Goal: Task Accomplishment & Management: Use online tool/utility

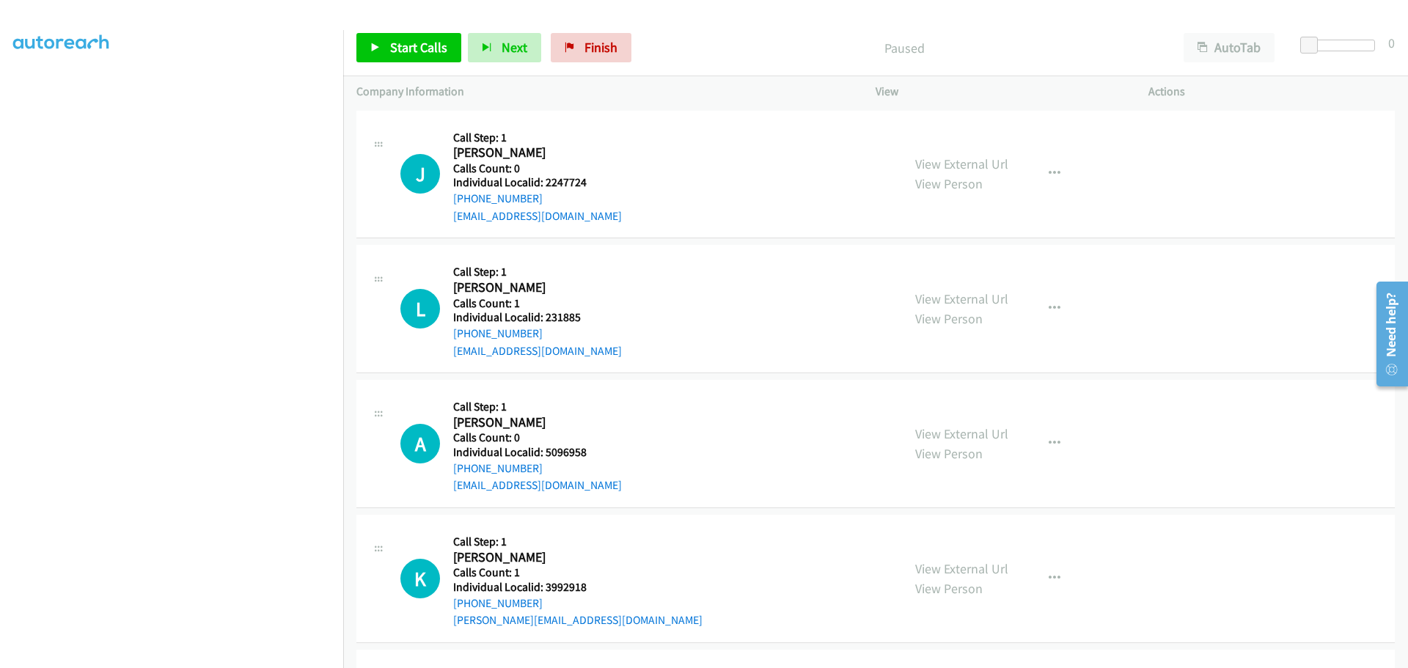
scroll to position [154, 0]
click at [422, 40] on span "Start Calls" at bounding box center [418, 47] width 57 height 17
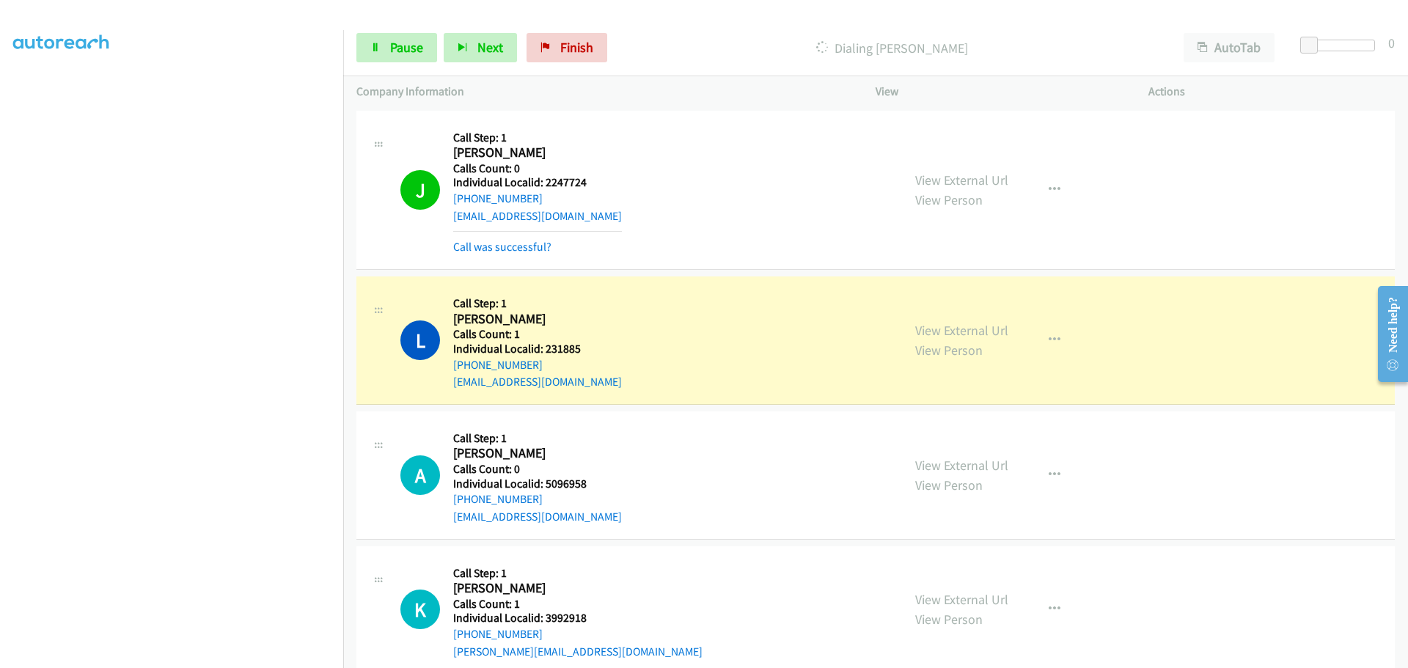
click at [573, 181] on h5 "Individual Localid: 2247724" at bounding box center [537, 182] width 169 height 15
copy h5 "2247724"
click at [559, 351] on h5 "Individual Localid: 231885" at bounding box center [537, 349] width 169 height 15
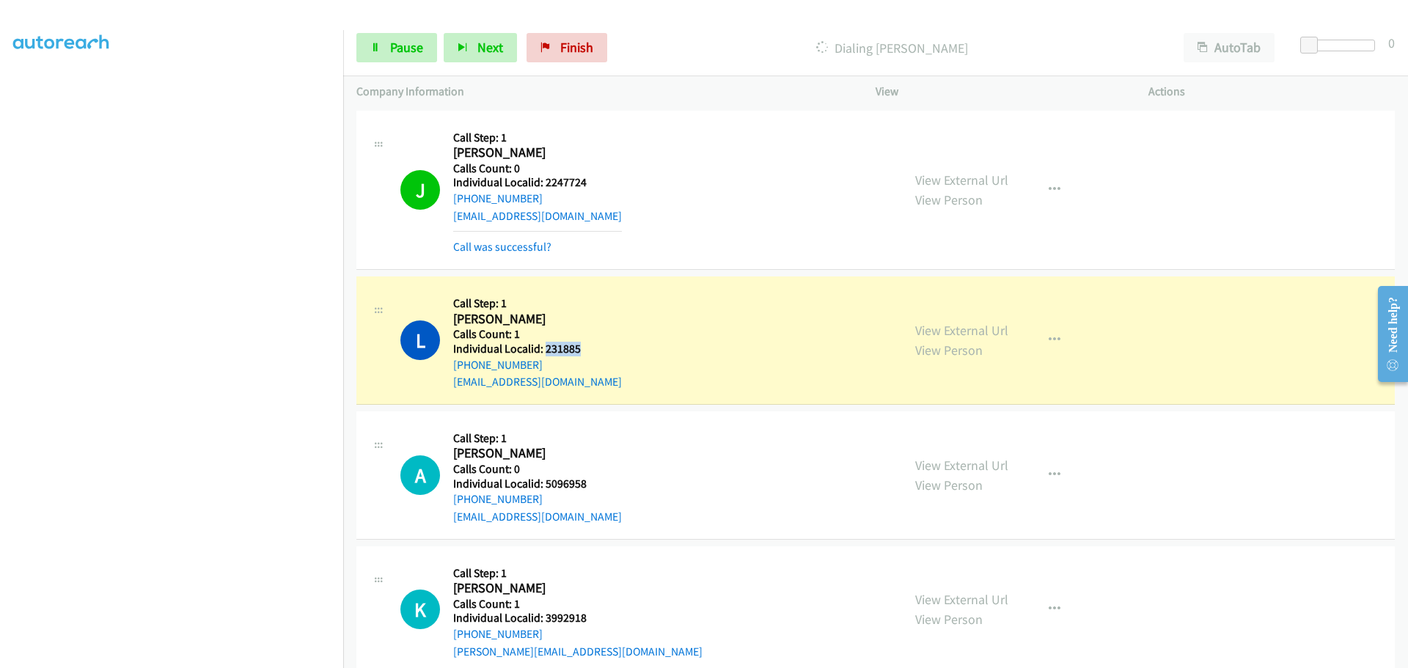
copy h5 "231885"
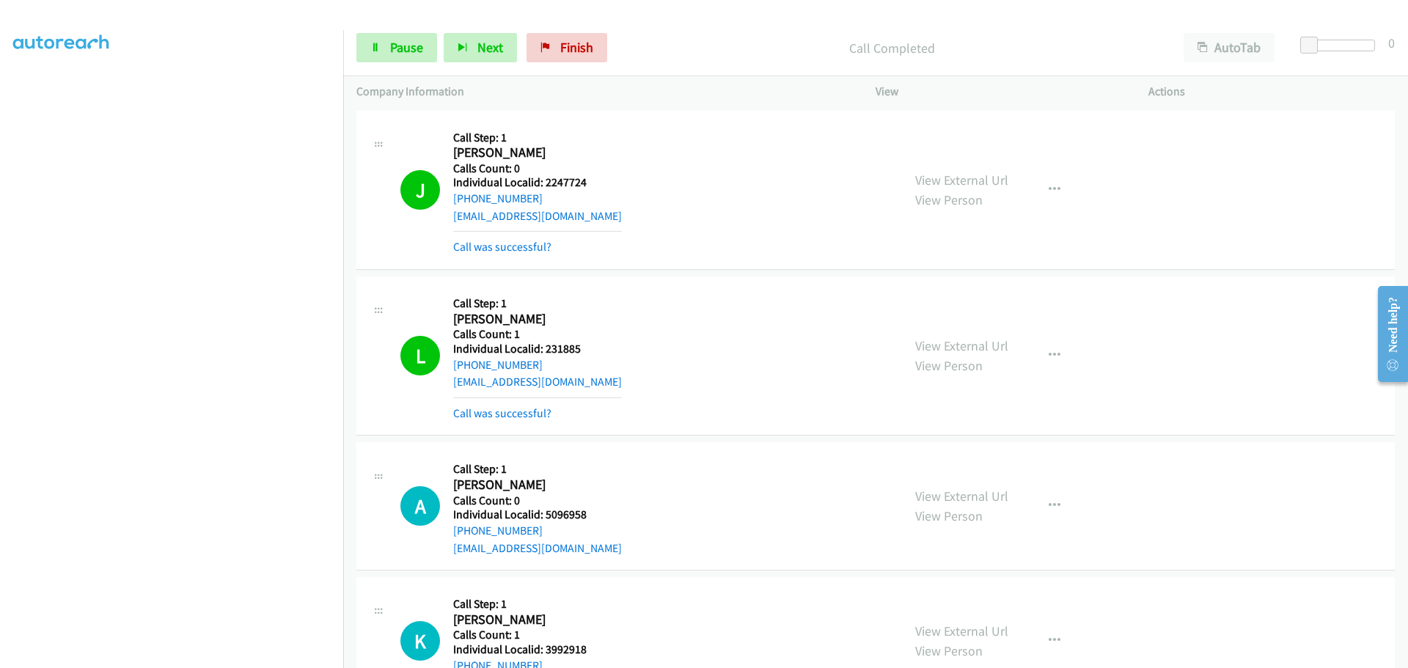
click at [572, 488] on h2 "Aaron Lopas" at bounding box center [528, 485] width 150 height 17
click at [580, 510] on h5 "Individual Localid: 5096958" at bounding box center [537, 514] width 169 height 15
copy h5 "5096958"
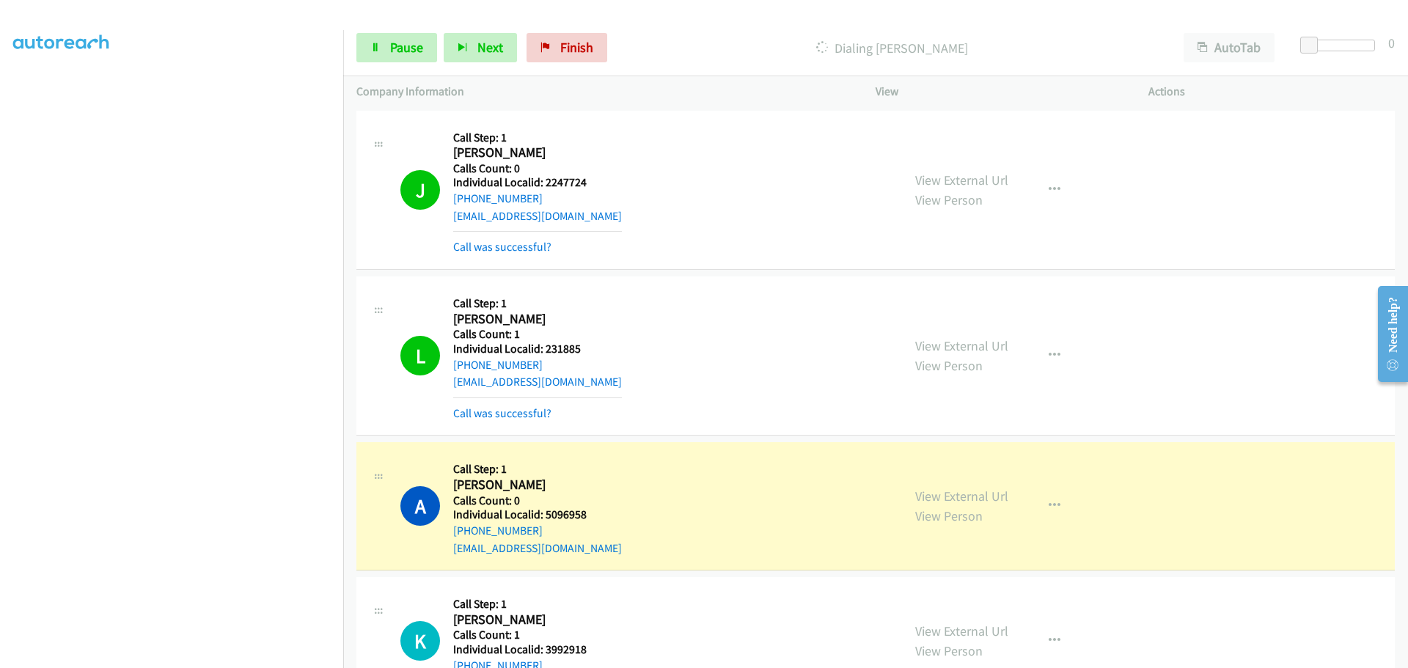
click at [568, 653] on h5 "Individual Localid: 3992918" at bounding box center [577, 649] width 249 height 15
copy h5 "3992918"
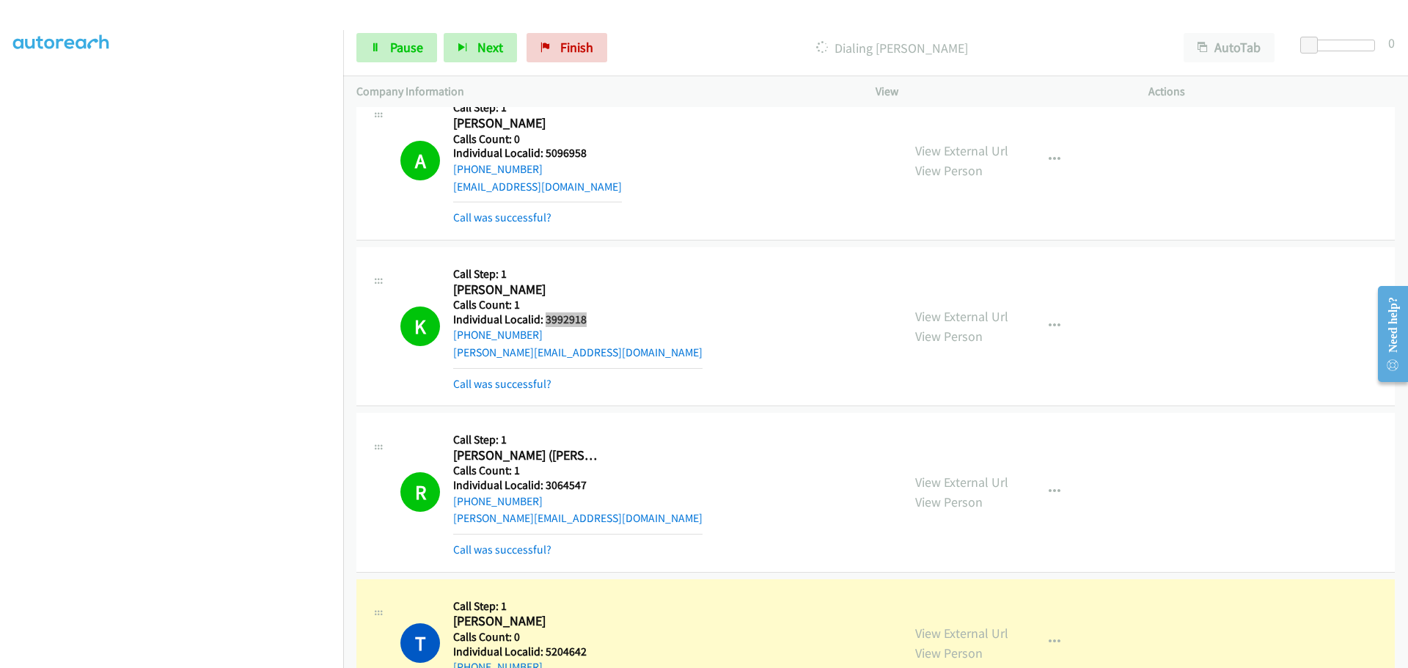
scroll to position [367, 0]
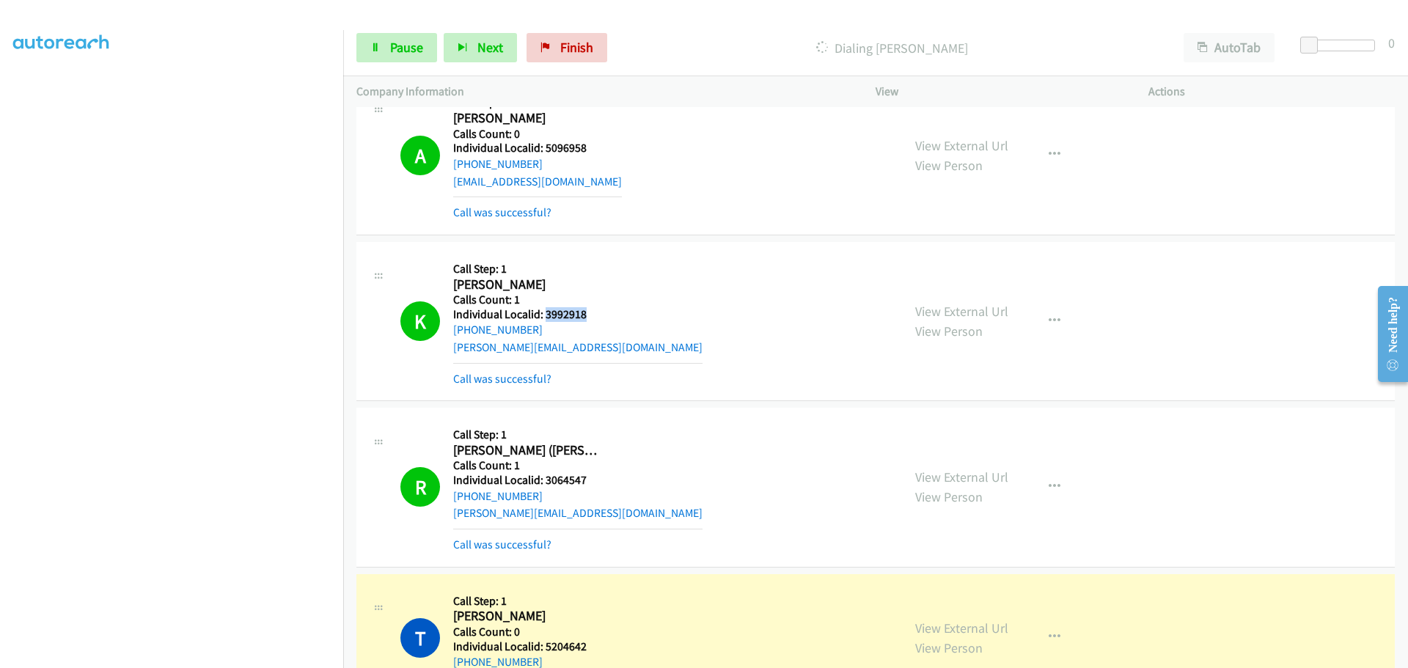
click at [568, 478] on h5 "Individual Localid: 3064547" at bounding box center [577, 480] width 249 height 15
copy h5 "3064547"
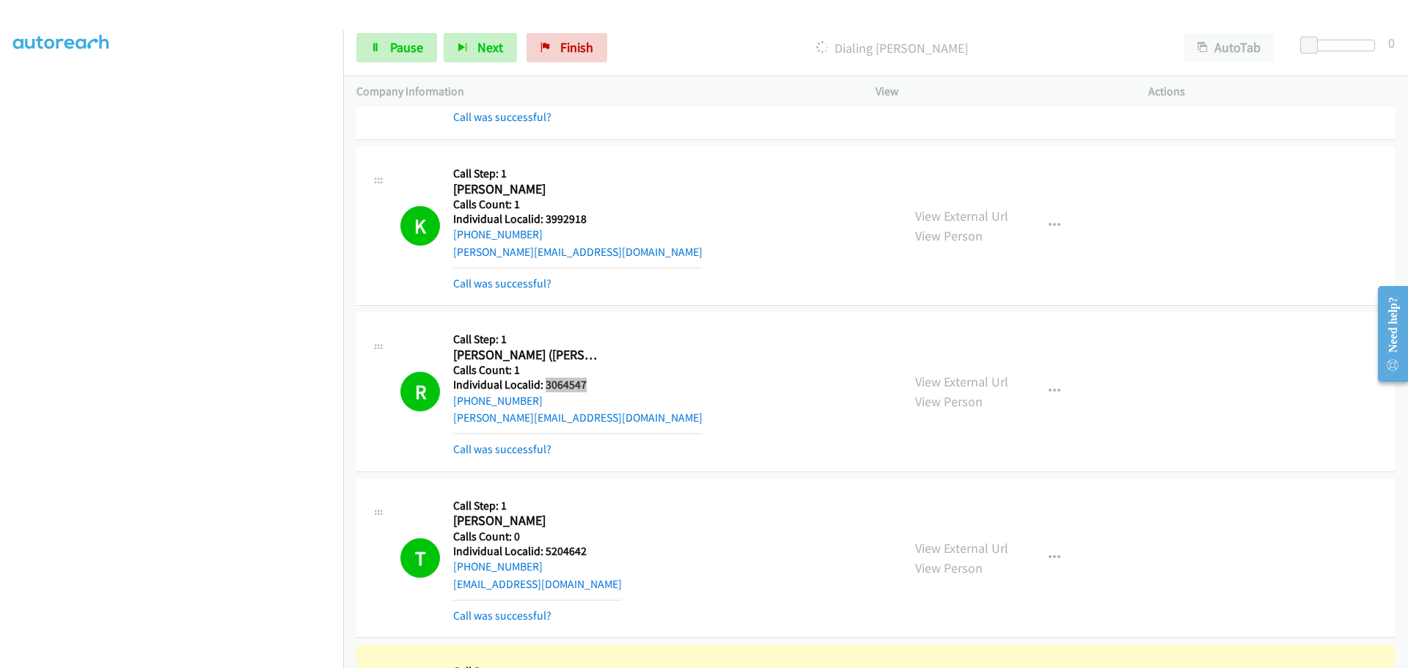
scroll to position [532, 0]
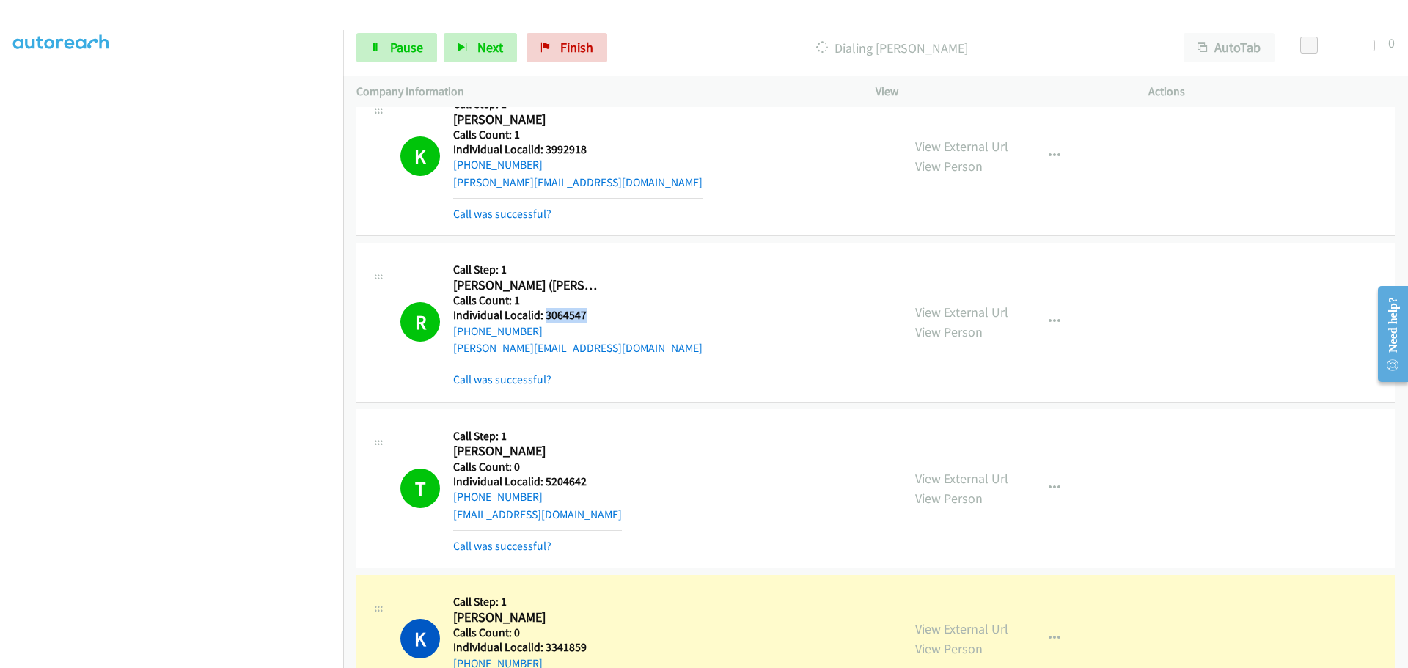
click at [562, 481] on h5 "Individual Localid: 5204642" at bounding box center [537, 481] width 169 height 15
copy h5 "5204642"
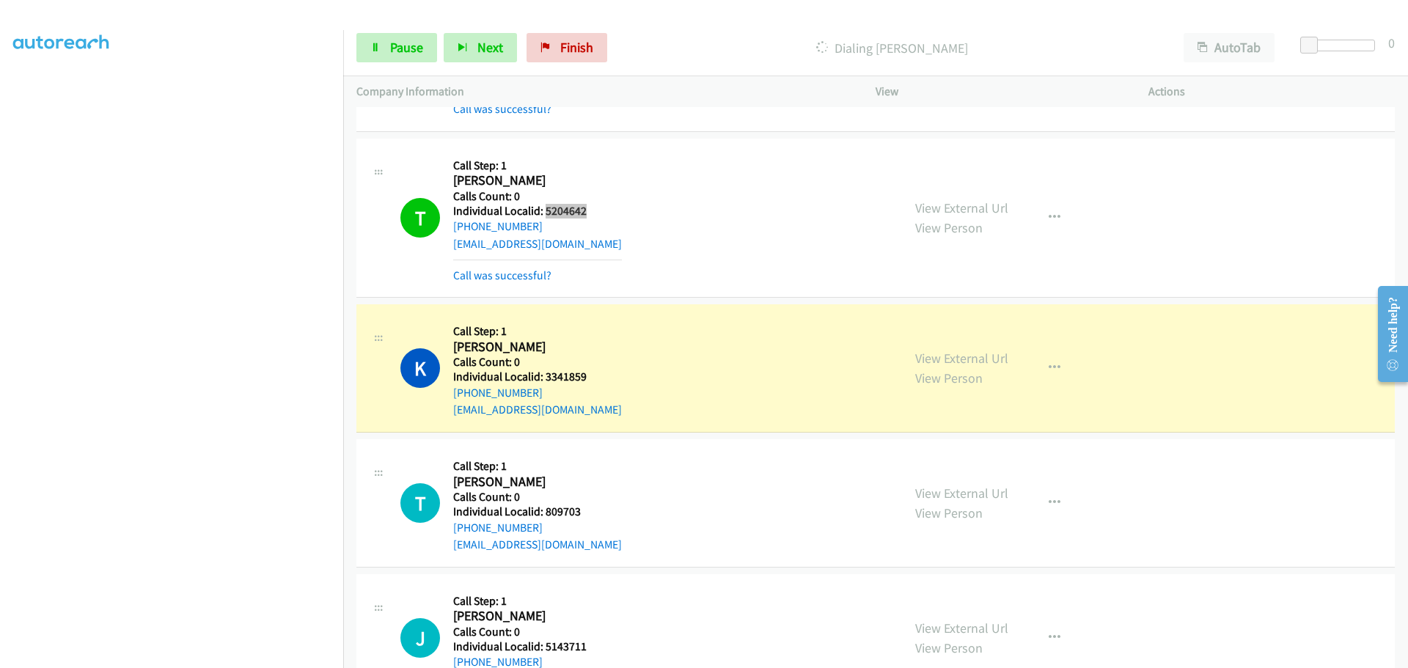
scroll to position [807, 0]
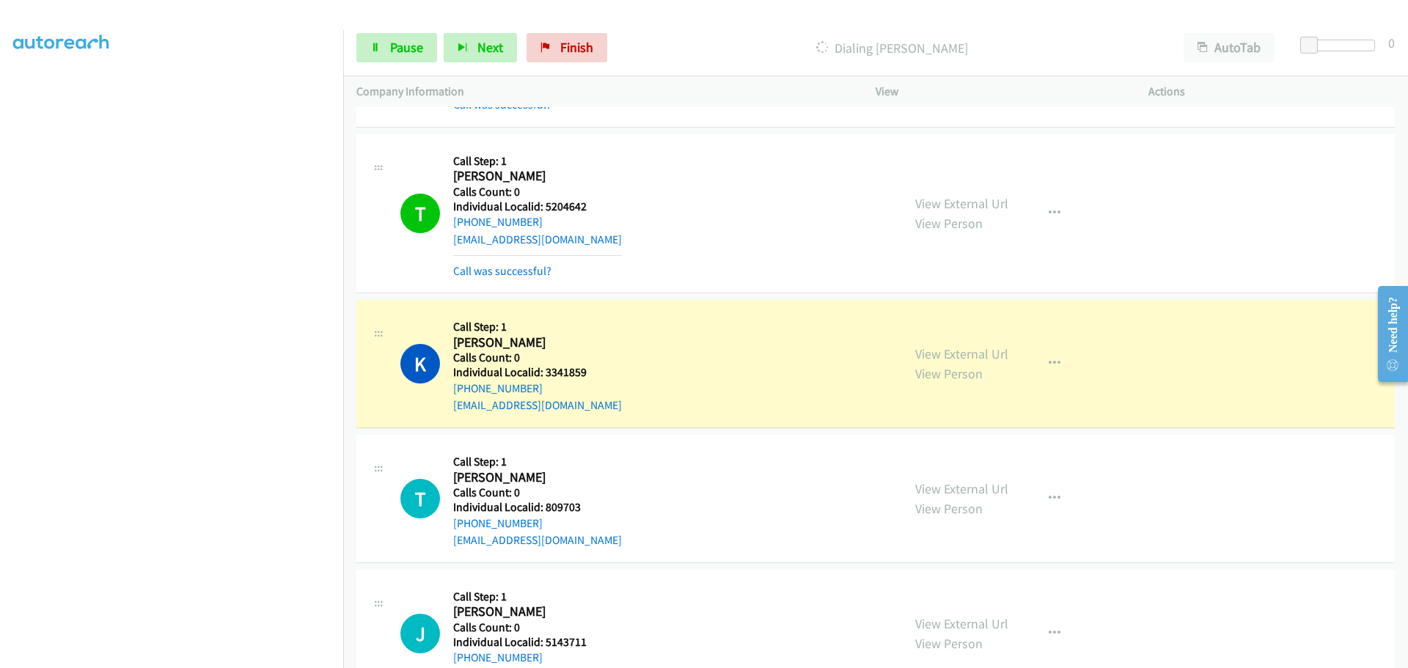
click at [568, 365] on h5 "Individual Localid: 3341859" at bounding box center [537, 372] width 169 height 15
copy h5 "3341859"
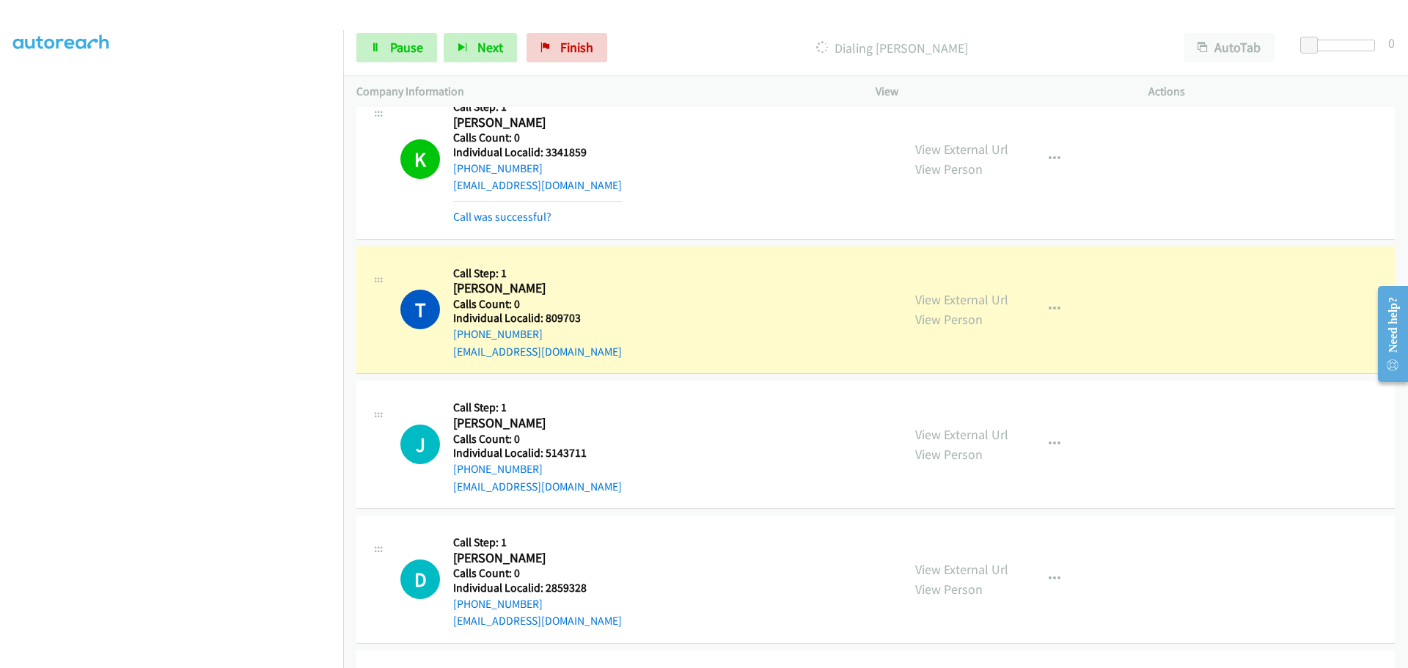
click at [562, 320] on h5 "Individual Localid: 809703" at bounding box center [537, 318] width 169 height 15
copy h5 "809703"
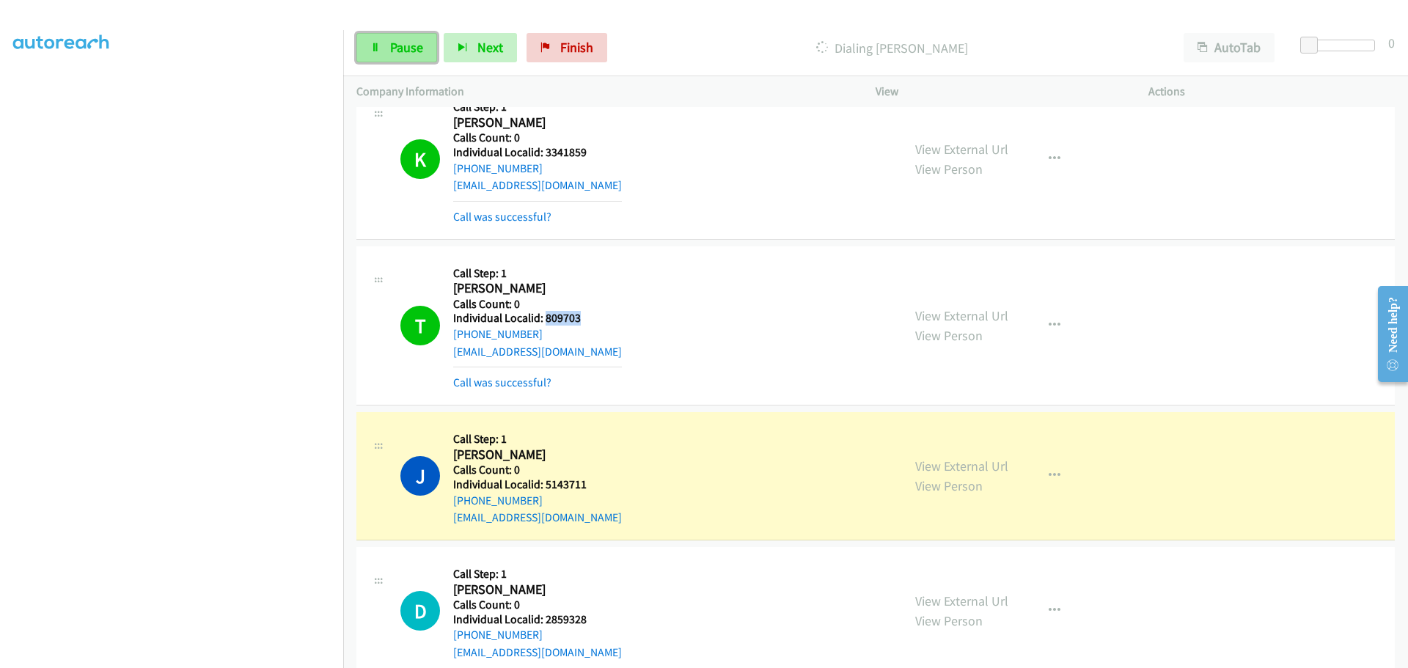
click at [395, 44] on span "Pause" at bounding box center [406, 47] width 33 height 17
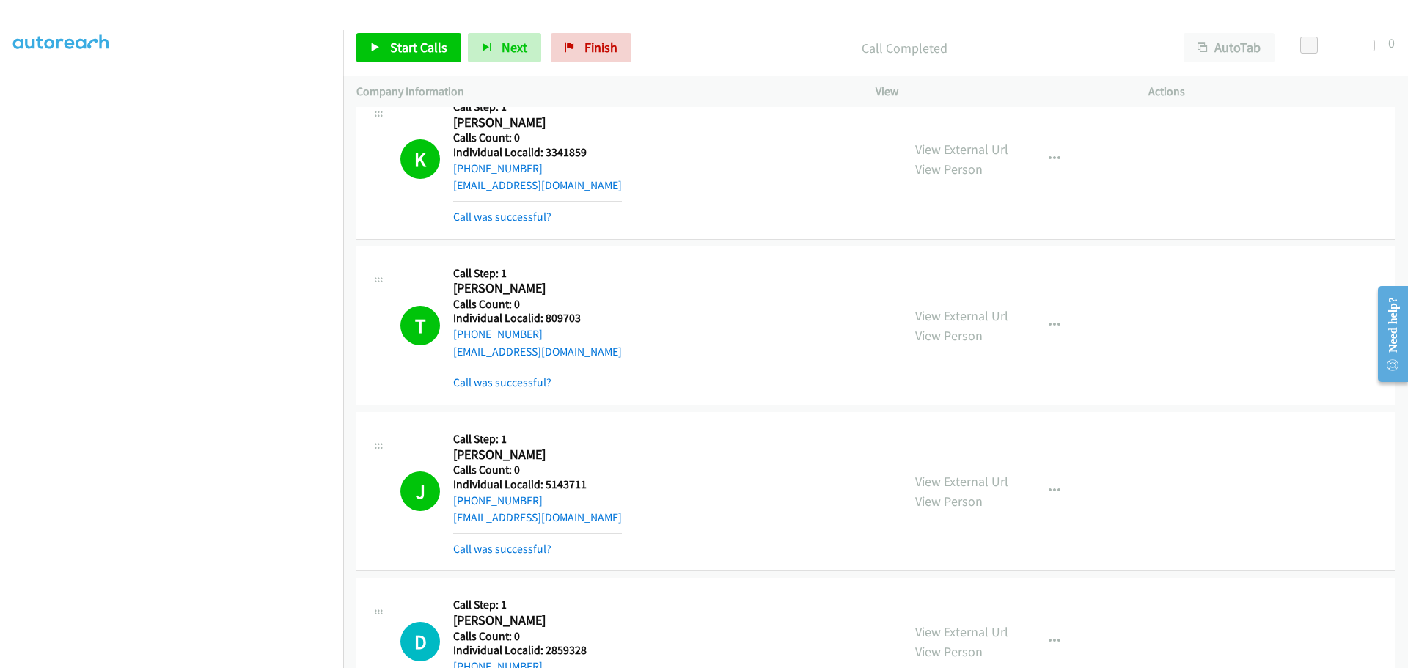
click at [569, 490] on h5 "Individual Localid: 5143711" at bounding box center [537, 484] width 169 height 15
copy h5 "5143711"
click at [414, 53] on span "Start Calls" at bounding box center [418, 47] width 57 height 17
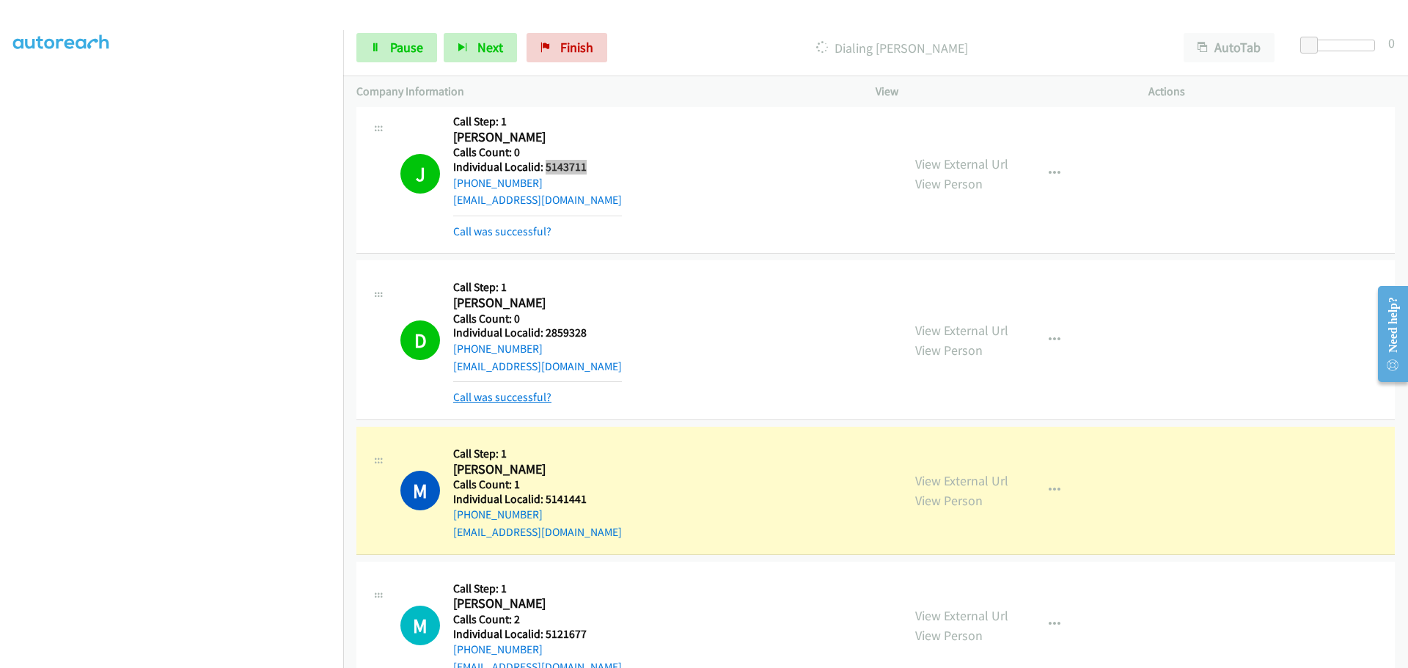
scroll to position [1357, 0]
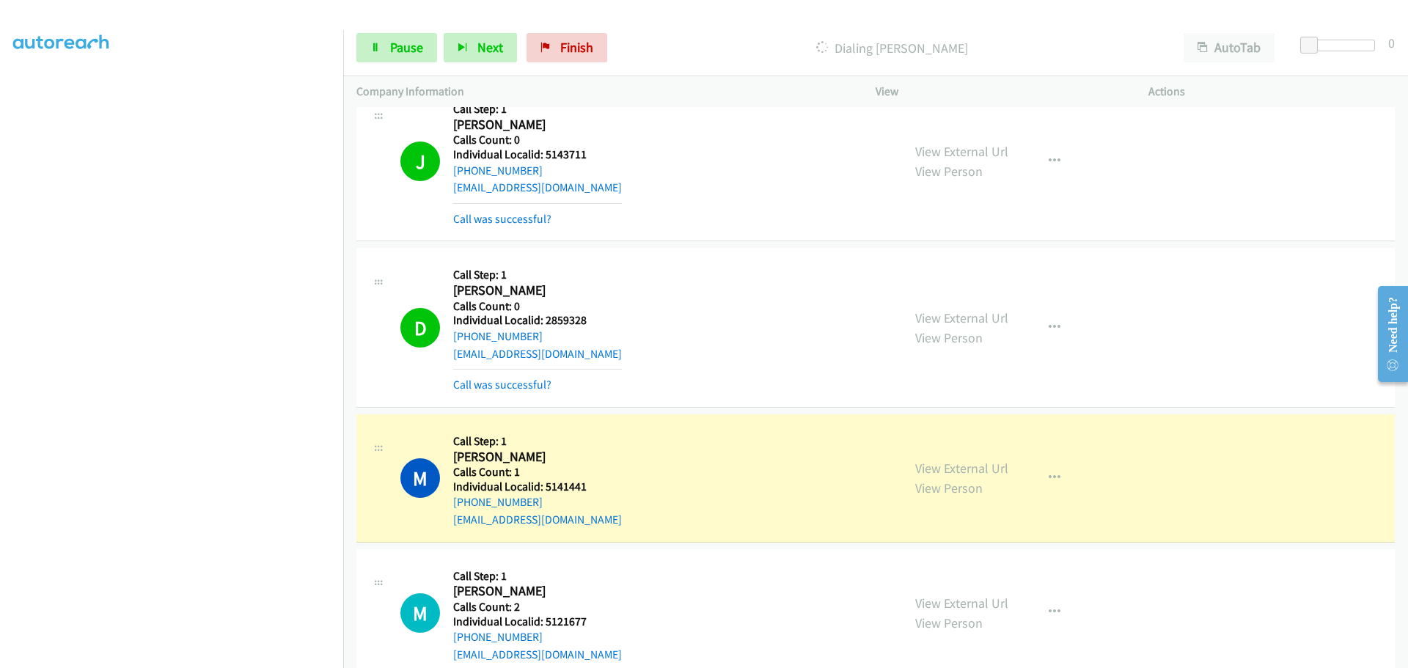
click at [562, 316] on h5 "Individual Localid: 2859328" at bounding box center [537, 320] width 169 height 15
copy h5 "2859328"
click at [557, 490] on h5 "Individual Localid: 5141441" at bounding box center [537, 487] width 169 height 15
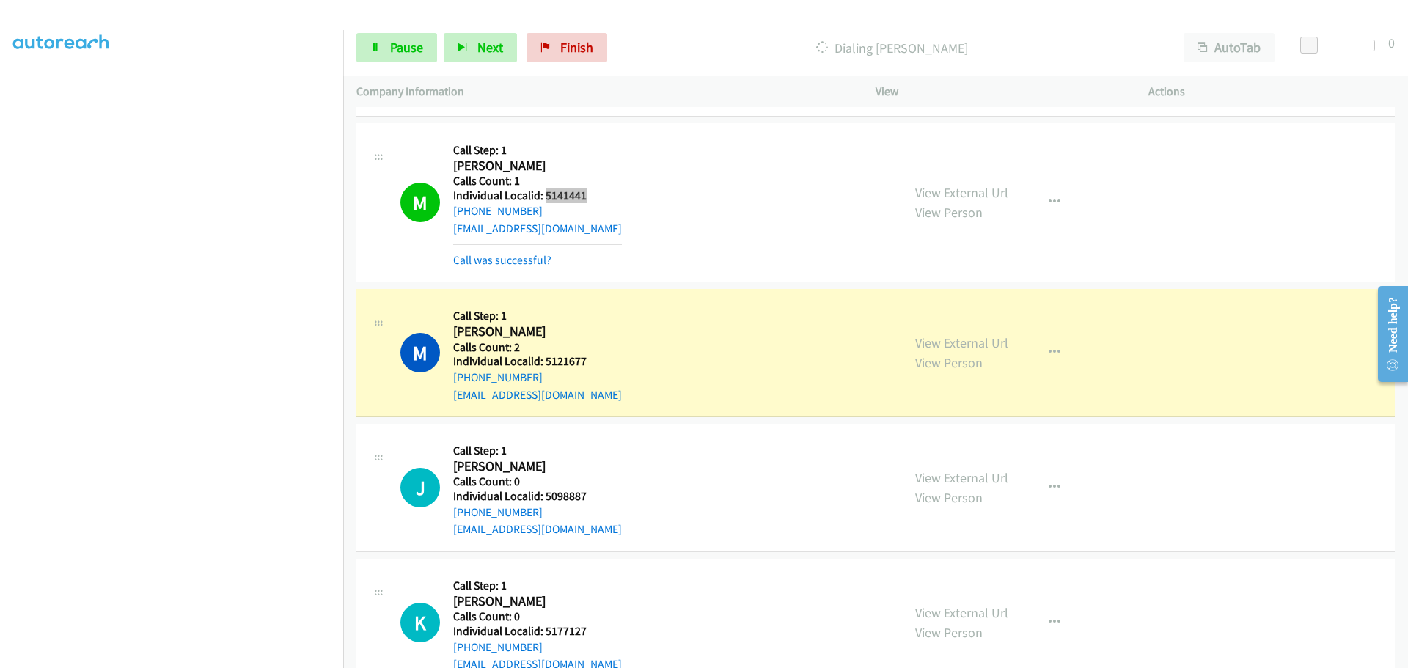
scroll to position [1650, 0]
click at [566, 360] on h5 "Individual Localid: 5121677" at bounding box center [537, 359] width 169 height 15
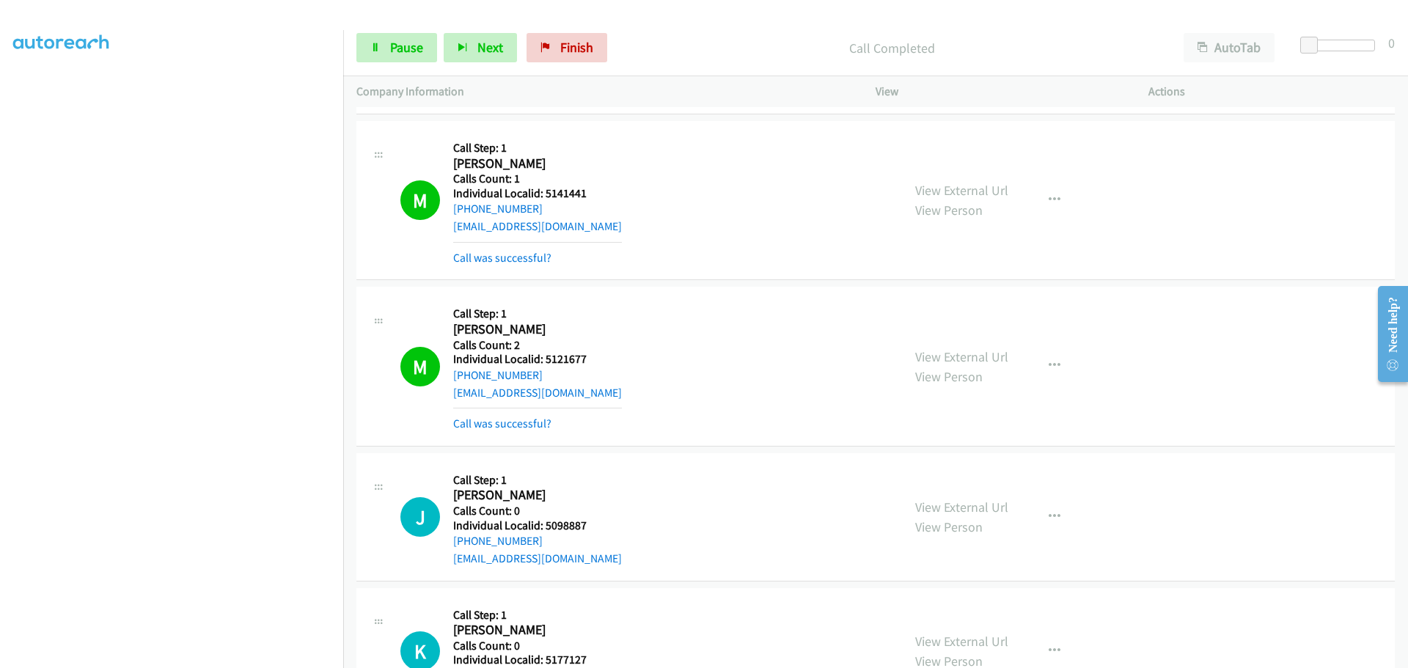
click at [563, 524] on h5 "Individual Localid: 5098887" at bounding box center [537, 525] width 169 height 15
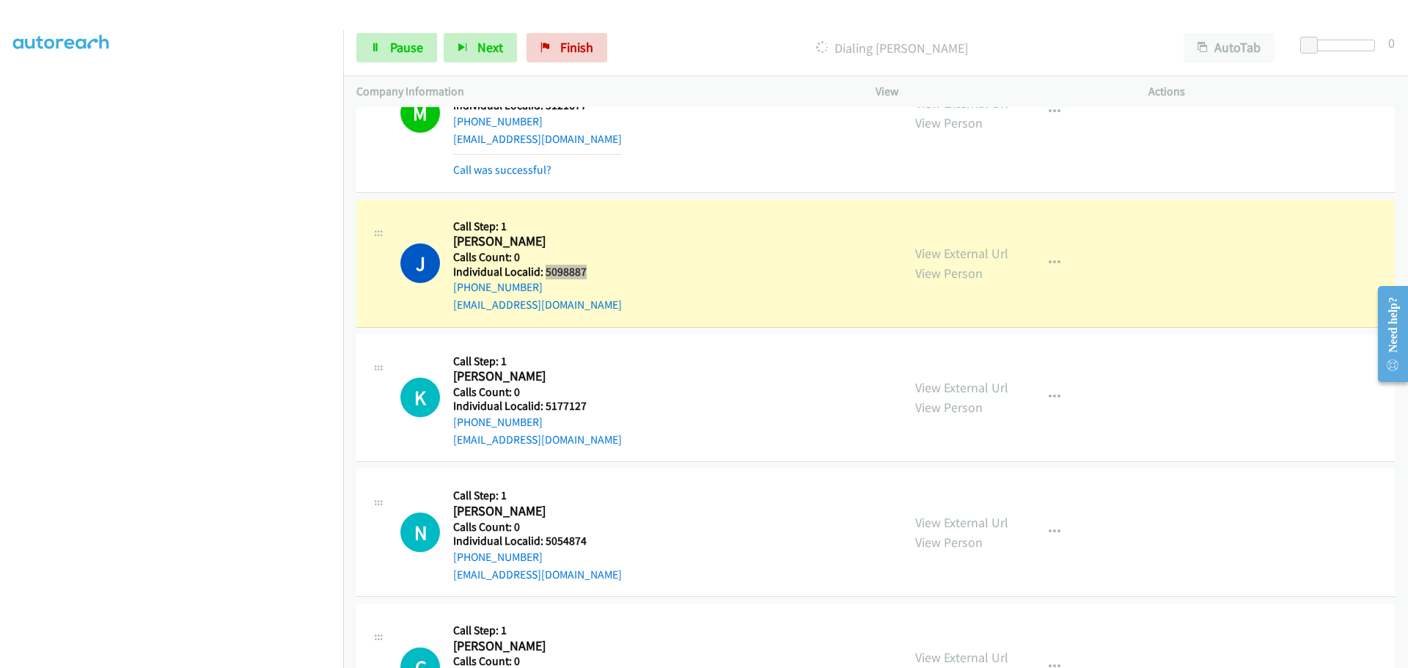
scroll to position [1907, 0]
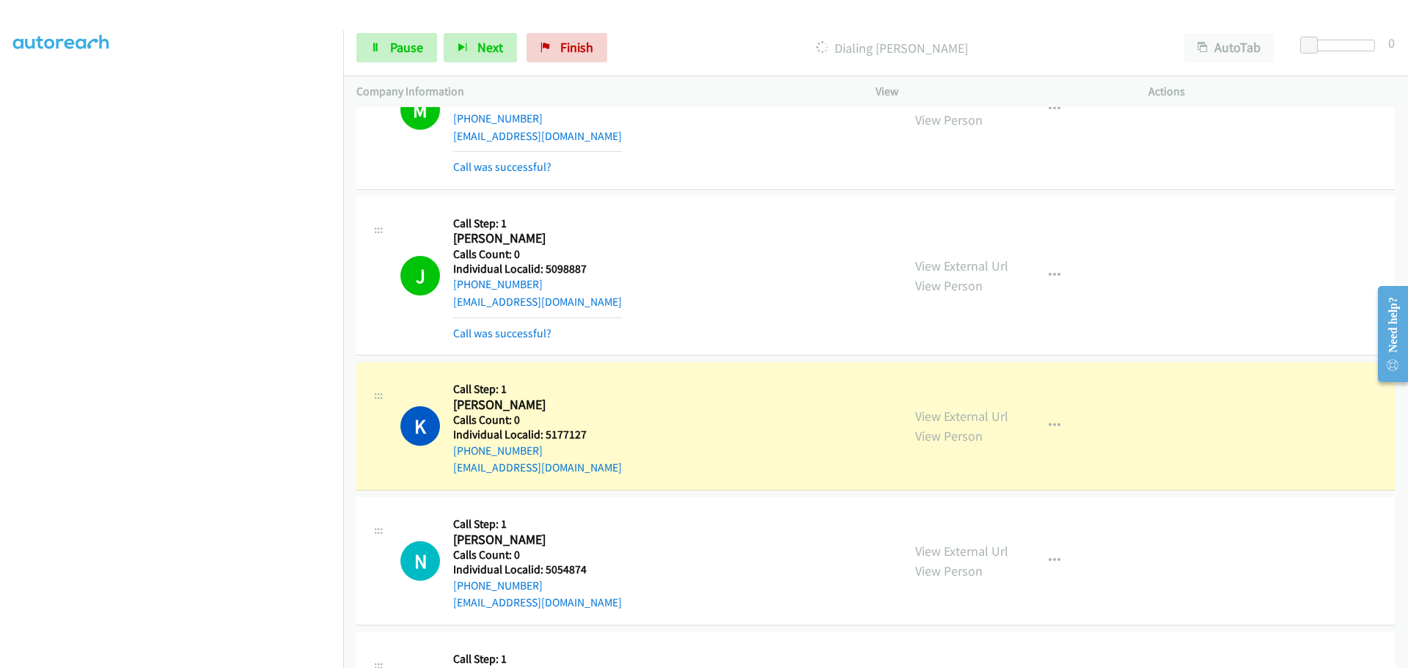
click at [560, 433] on h5 "Individual Localid: 5177127" at bounding box center [537, 435] width 169 height 15
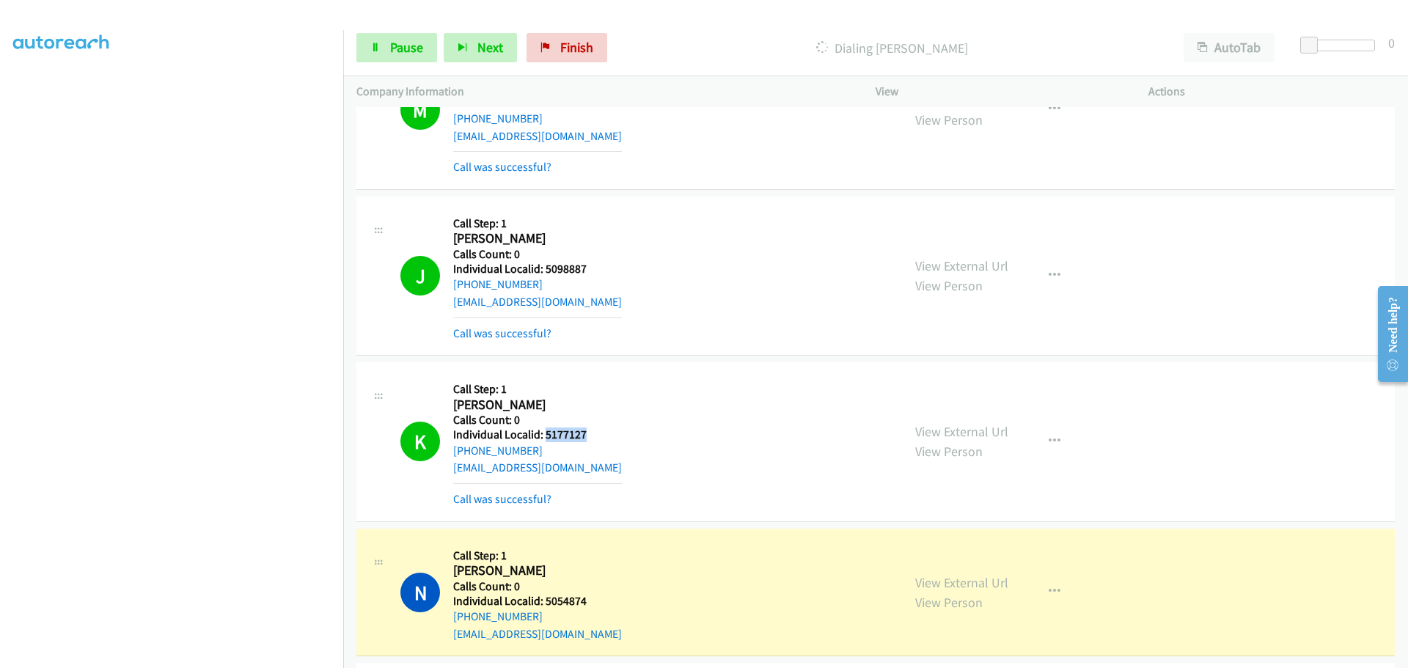
click at [565, 437] on h5 "Individual Localid: 5177127" at bounding box center [537, 435] width 169 height 15
click at [576, 439] on h5 "Individual Localid: 5177127" at bounding box center [537, 435] width 169 height 15
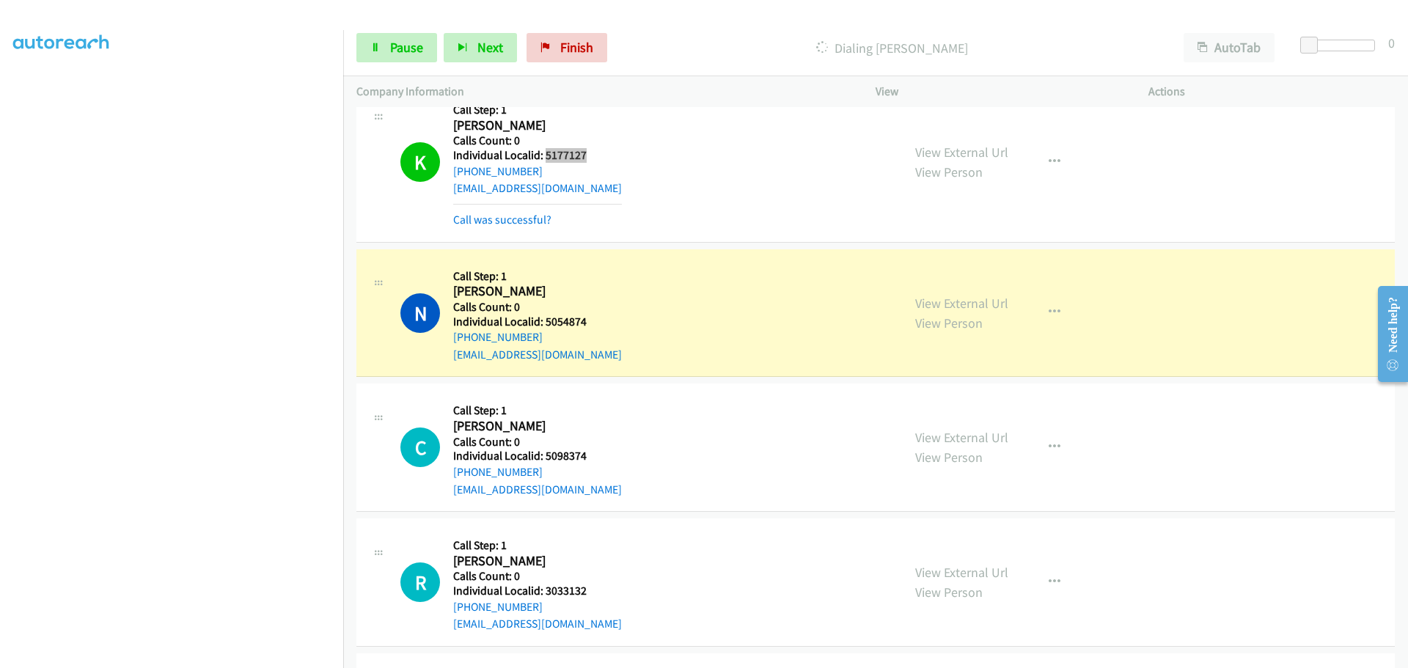
scroll to position [2237, 0]
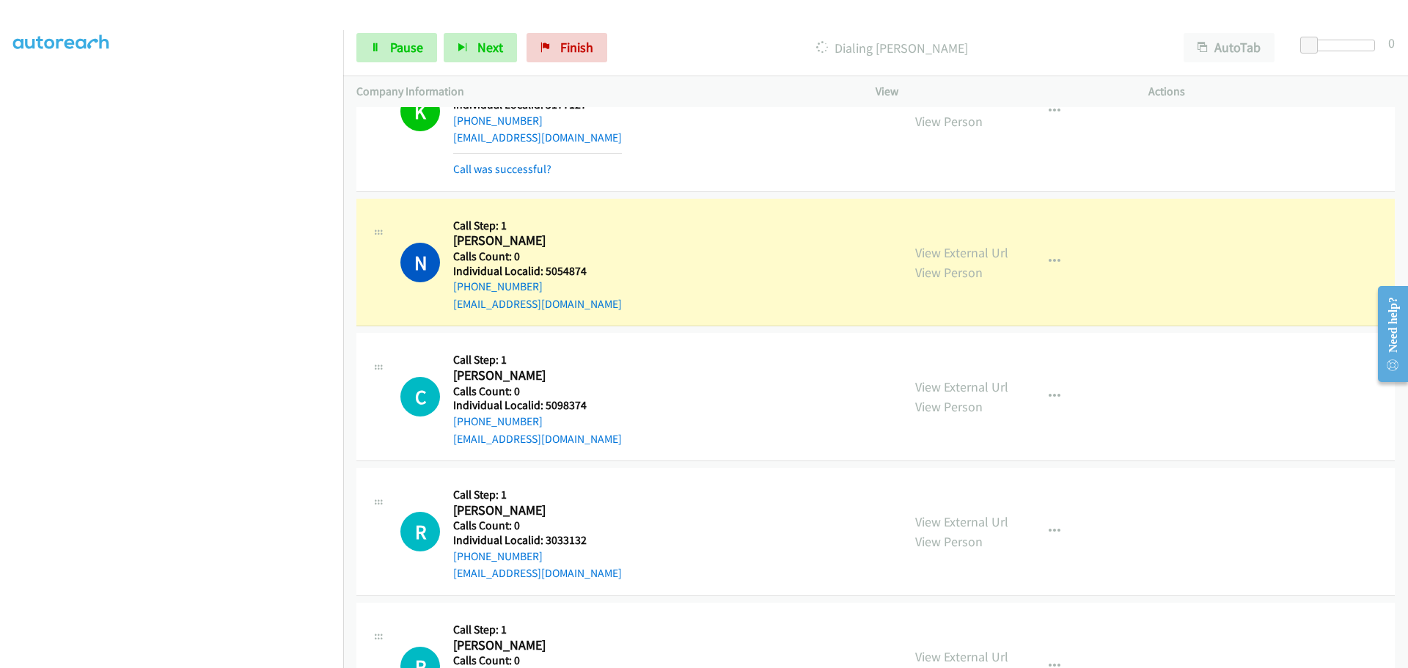
click at [571, 272] on h5 "Individual Localid: 5054874" at bounding box center [537, 271] width 169 height 15
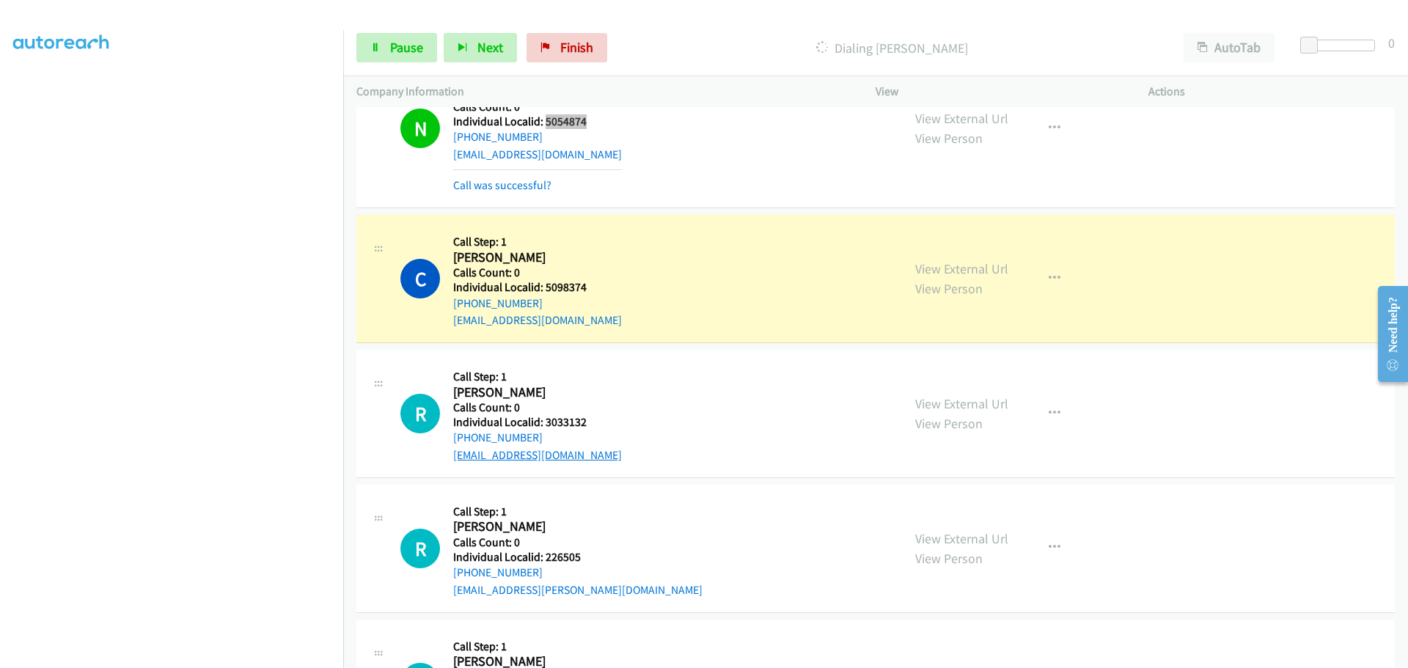
scroll to position [2383, 0]
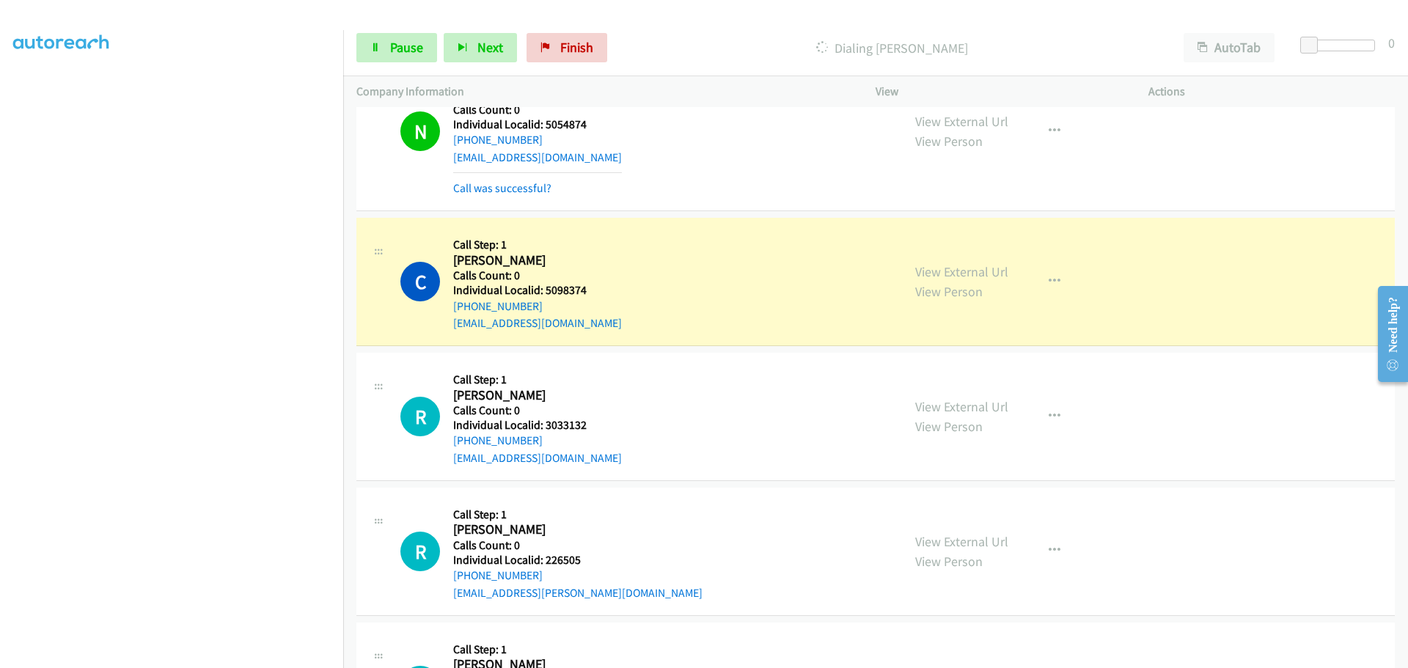
click at [567, 285] on h5 "Individual Localid: 5098374" at bounding box center [537, 290] width 169 height 15
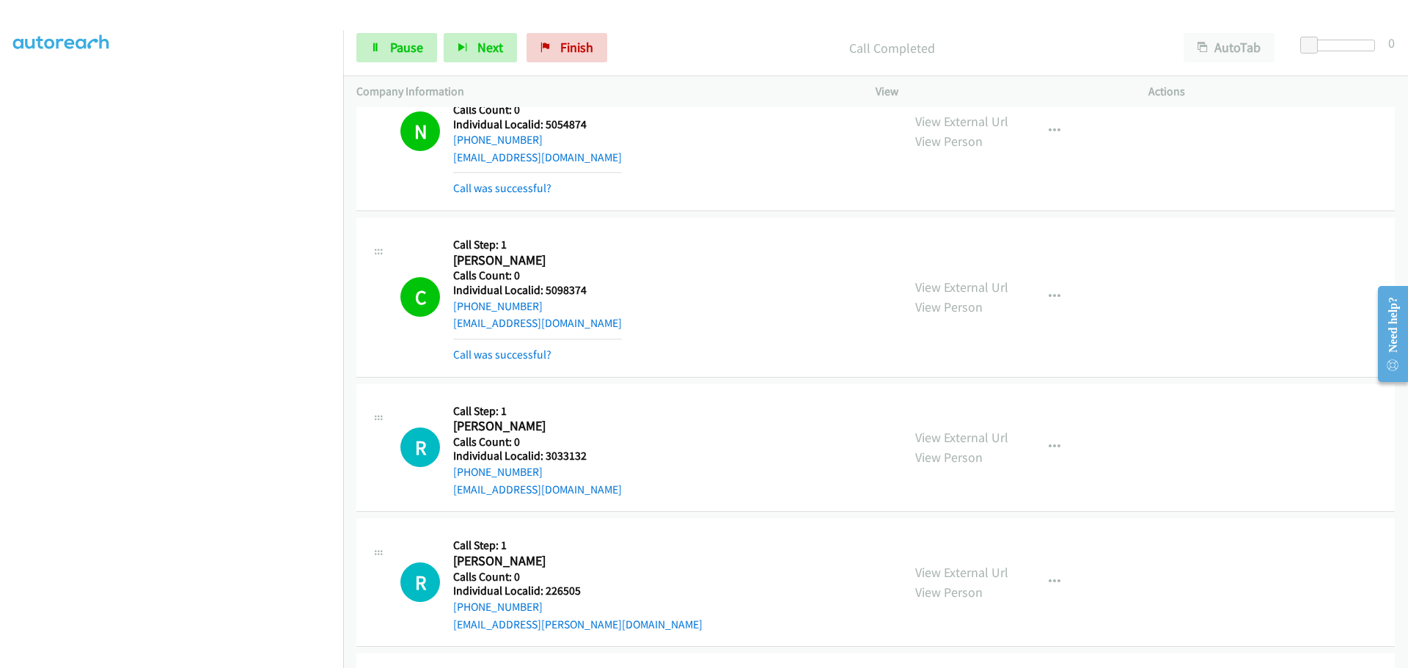
click at [563, 452] on h5 "Individual Localid: 3033132" at bounding box center [537, 456] width 169 height 15
click at [392, 48] on span "Pause" at bounding box center [406, 47] width 33 height 17
click at [392, 48] on span "Start Calls" at bounding box center [418, 47] width 57 height 17
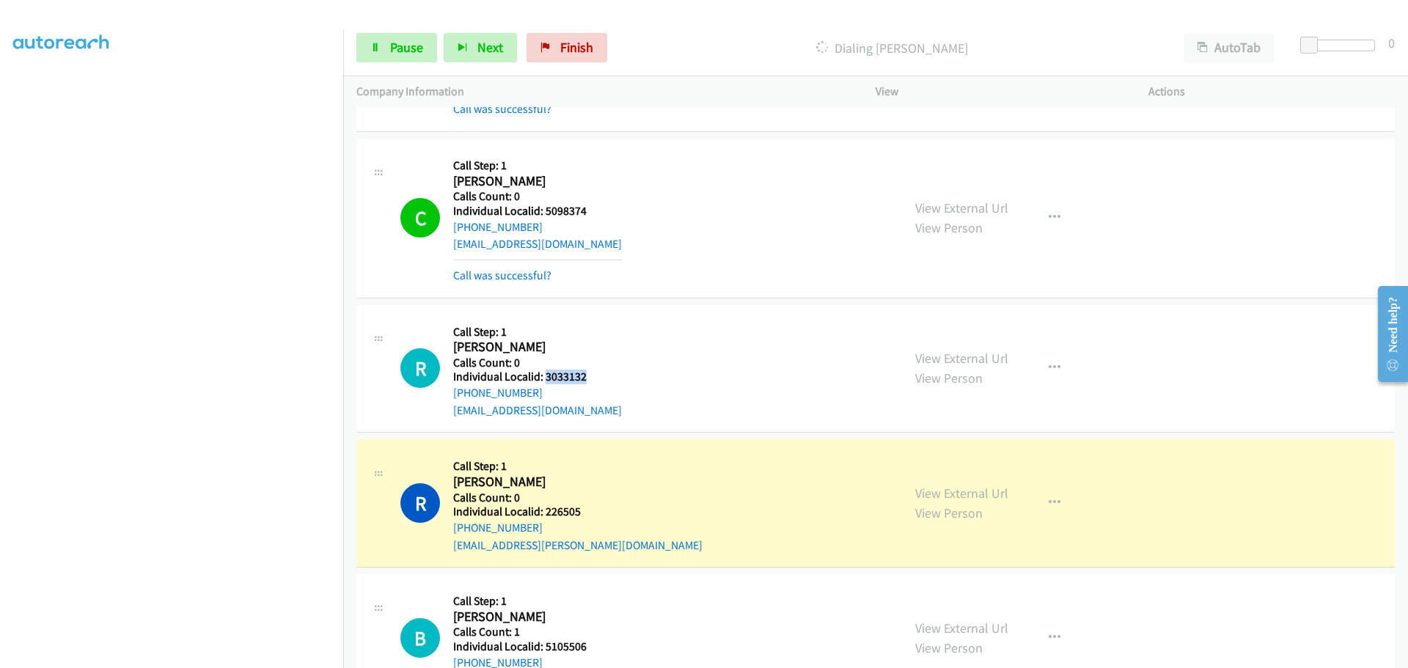
scroll to position [2475, 0]
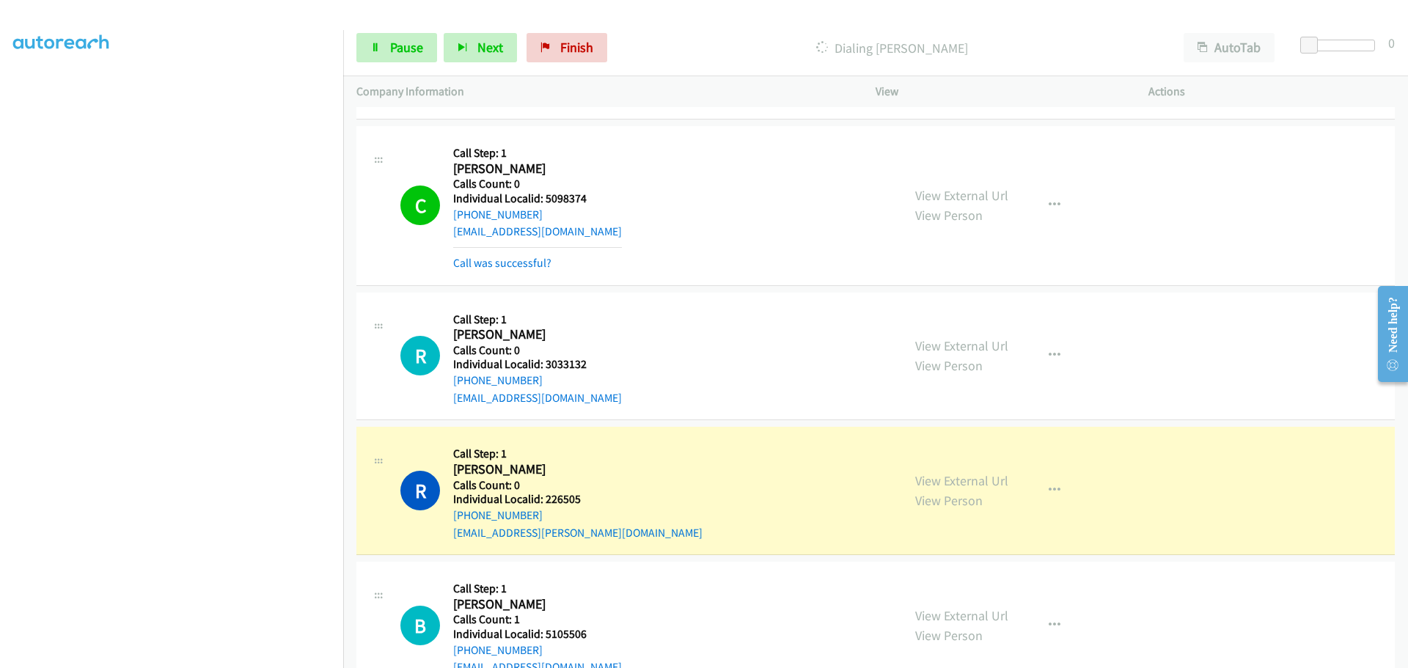
click at [571, 501] on h5 "Individual Localid: 226505" at bounding box center [577, 499] width 249 height 15
drag, startPoint x: 400, startPoint y: 48, endPoint x: 400, endPoint y: 63, distance: 14.7
click at [400, 48] on span "Pause" at bounding box center [406, 47] width 33 height 17
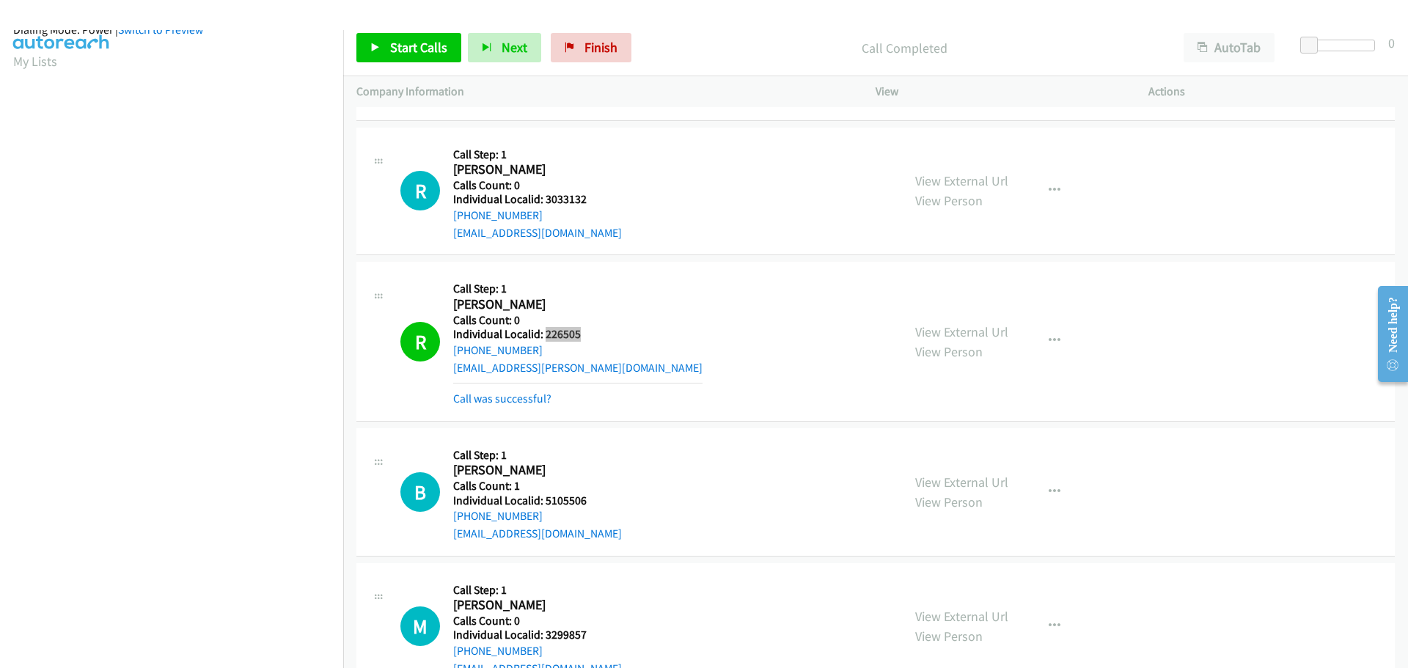
scroll to position [0, 0]
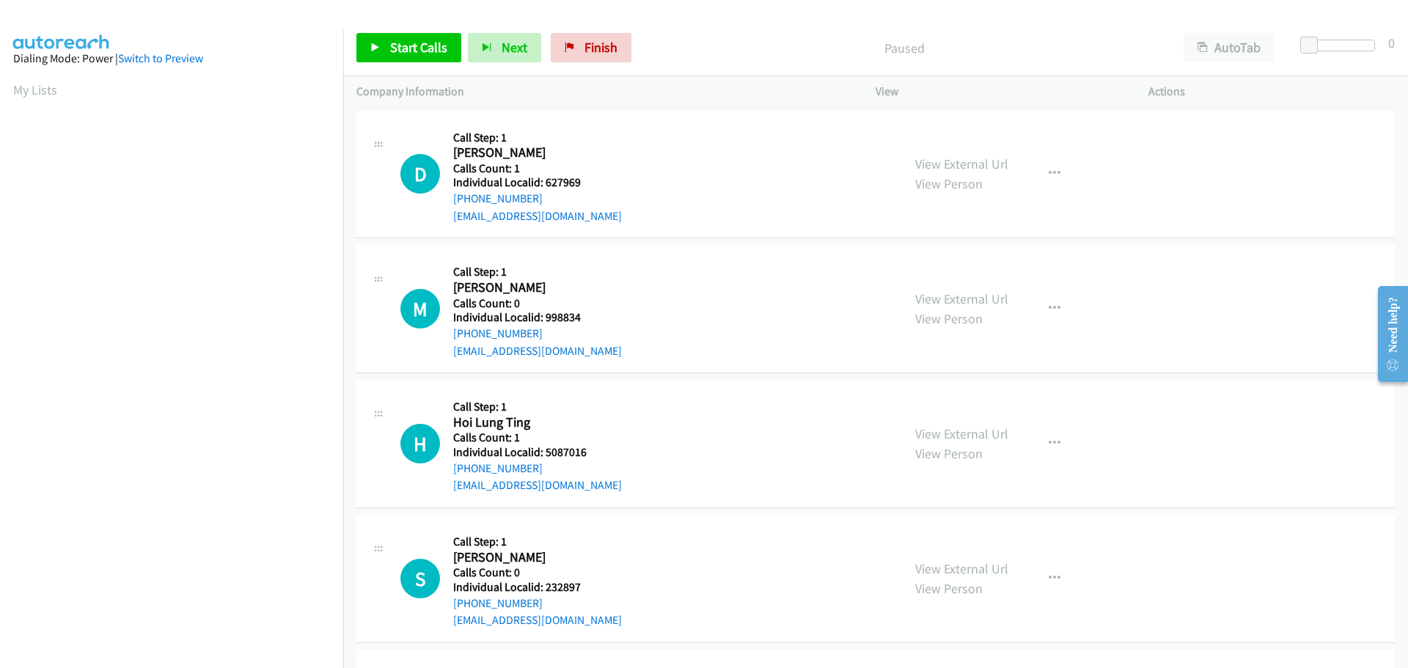
click at [570, 180] on h5 "Individual Localid: 627969" at bounding box center [540, 182] width 174 height 15
copy h5 "627969"
click at [18, 91] on link "My Lists" at bounding box center [35, 89] width 44 height 17
